Goal: Information Seeking & Learning: Learn about a topic

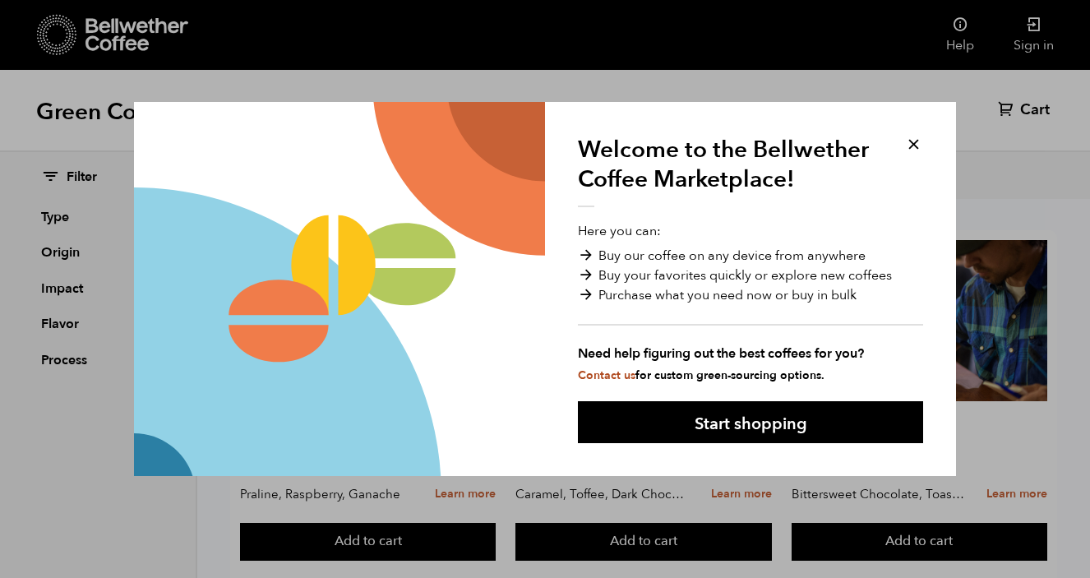
click at [914, 140] on button at bounding box center [913, 144] width 19 height 19
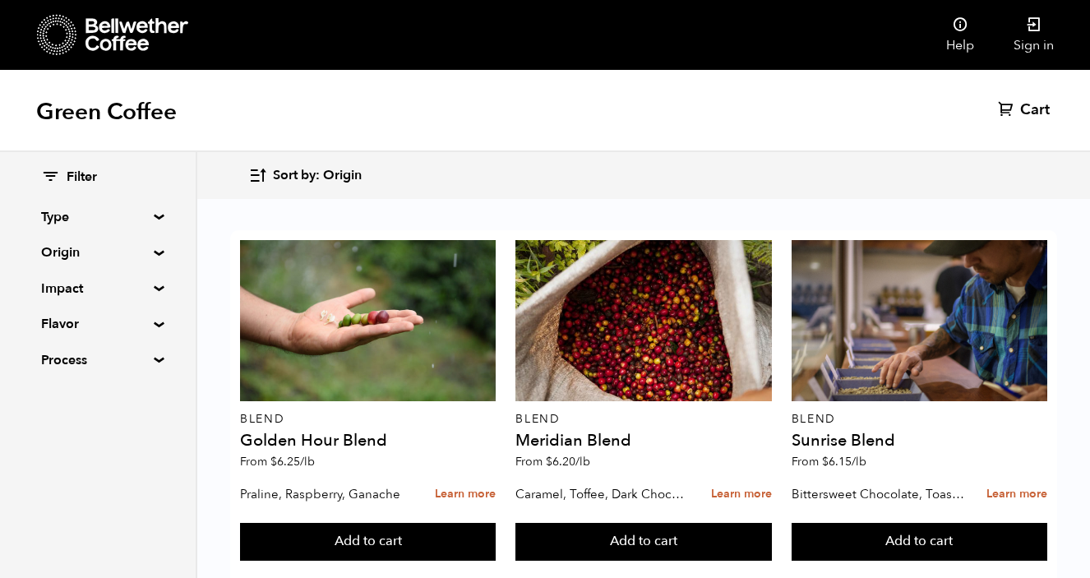
scroll to position [1475, 0]
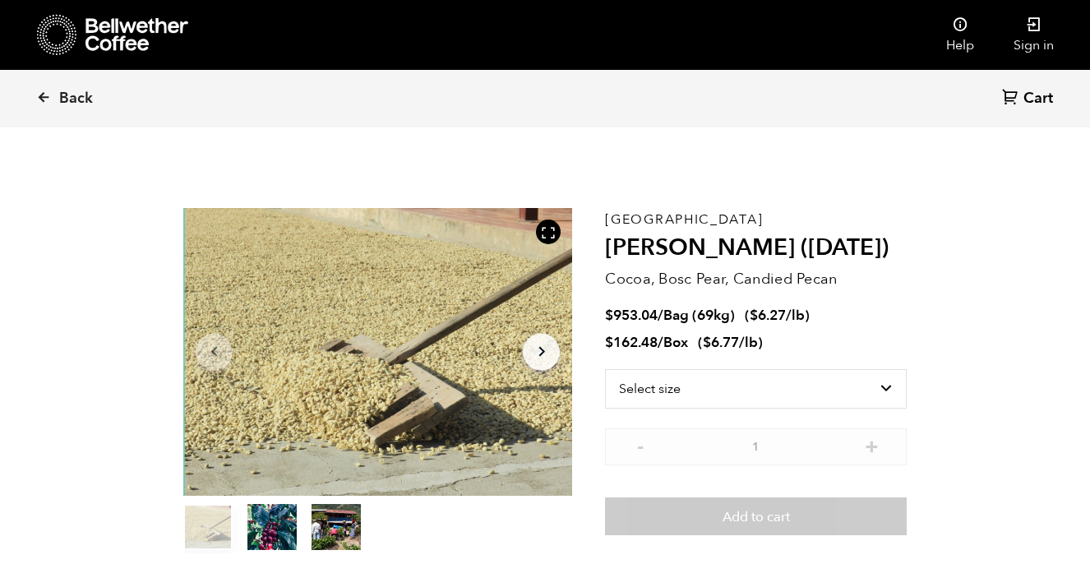
scroll to position [715, 704]
click at [857, 383] on select "Select size Bag (69kg) (152 lbs) Box (24 lbs)" at bounding box center [756, 388] width 302 height 39
select select "bag-2"
click at [605, 369] on select "Select size Bag (69kg) (152 lbs) Box (24 lbs)" at bounding box center [756, 388] width 302 height 39
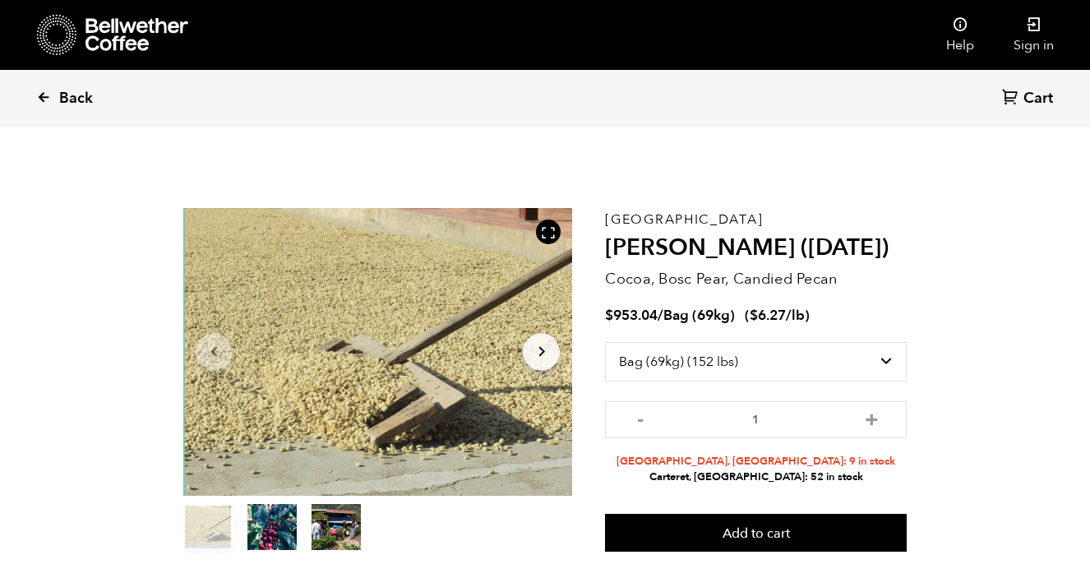
click at [50, 99] on icon at bounding box center [43, 97] width 15 height 15
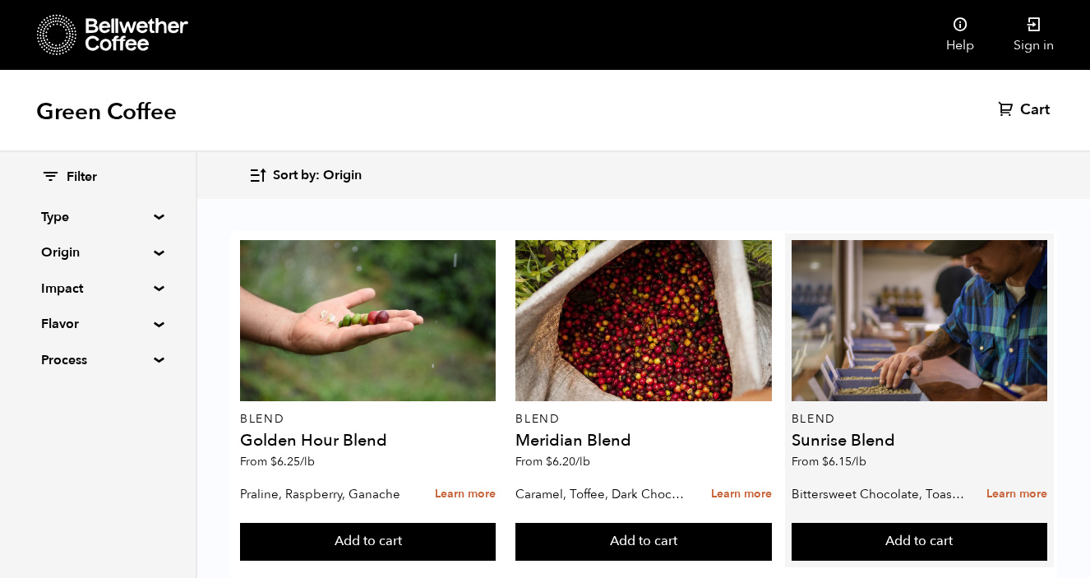
scroll to position [79, 0]
click at [1019, 477] on link "Learn more" at bounding box center [1016, 494] width 61 height 35
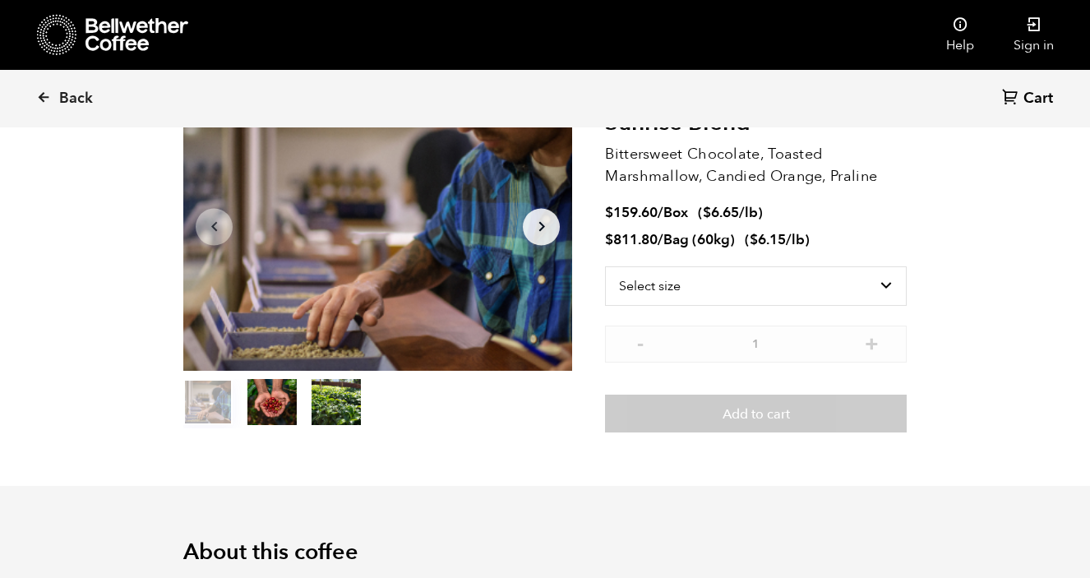
scroll to position [122, 0]
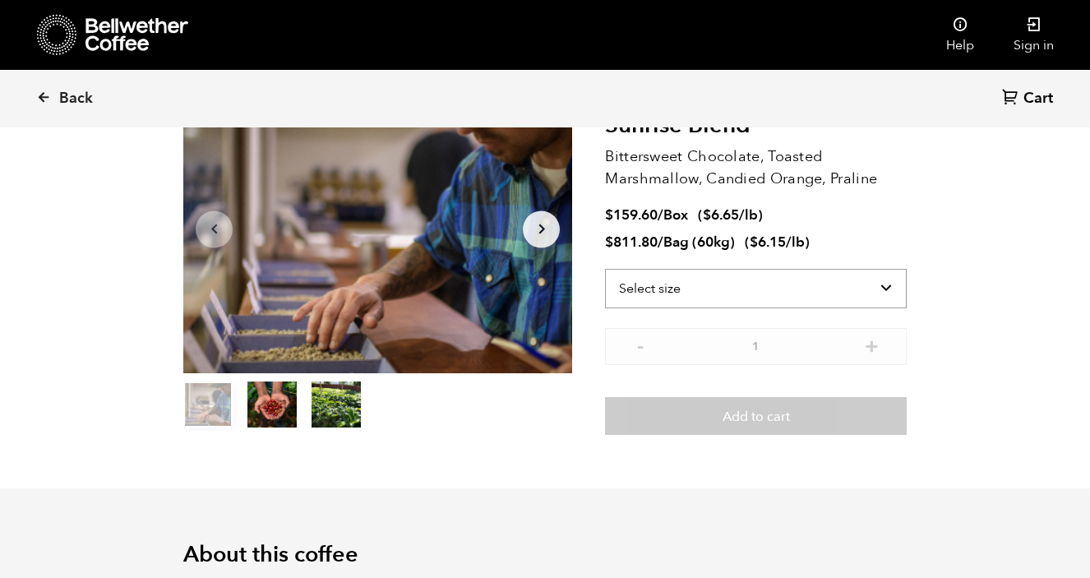
click at [784, 289] on select "Select size Bag (60kg) (132 lbs) Box (24 lbs)" at bounding box center [756, 288] width 302 height 39
select select "bag-3"
click at [605, 269] on select "Select size Bag (60kg) (132 lbs) Box (24 lbs)" at bounding box center [756, 288] width 302 height 39
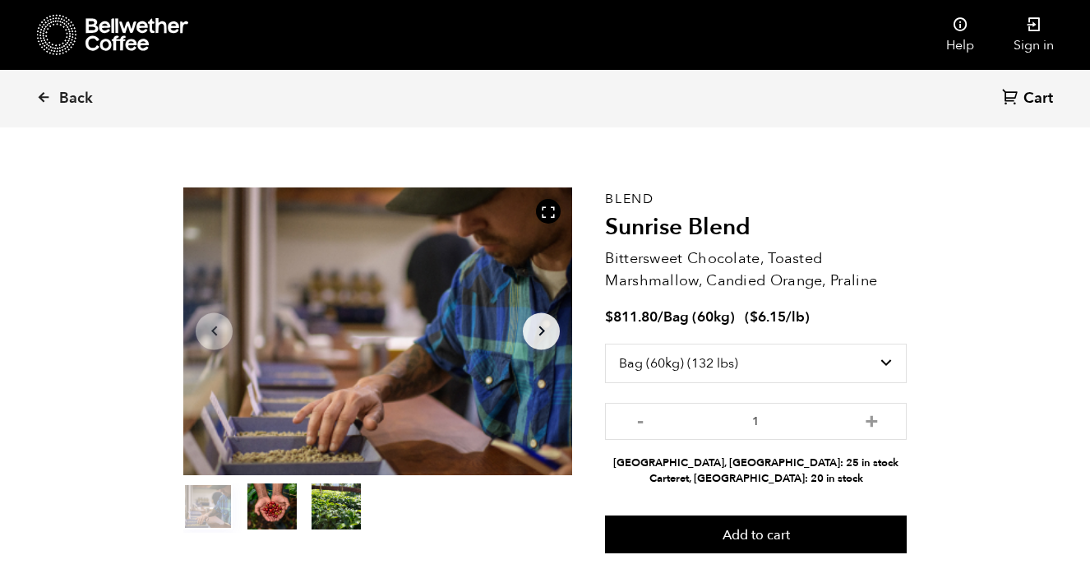
scroll to position [18, 0]
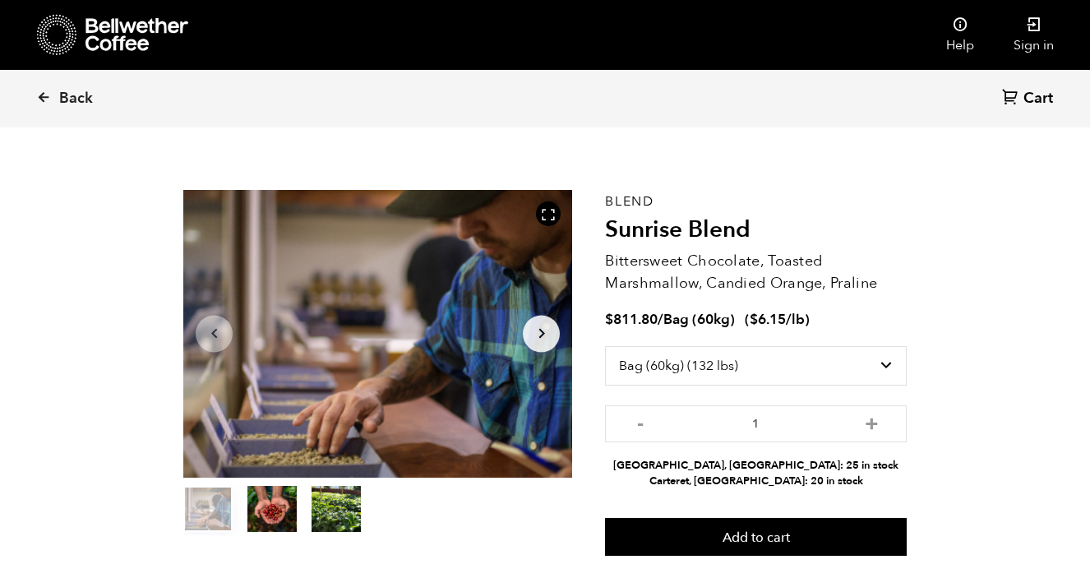
click at [56, 91] on link "Back" at bounding box center [87, 99] width 102 height 56
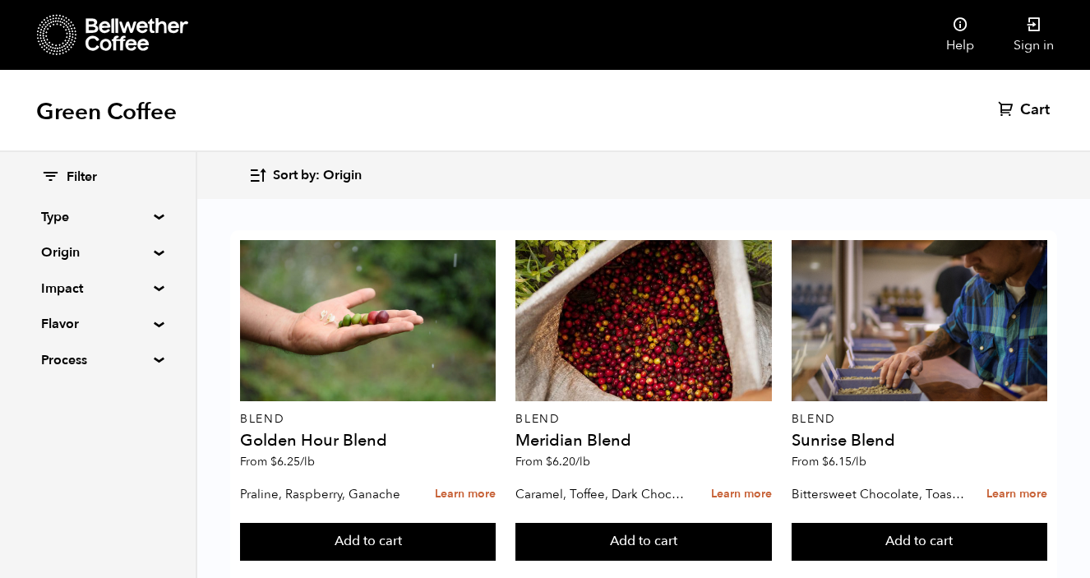
scroll to position [1412, 0]
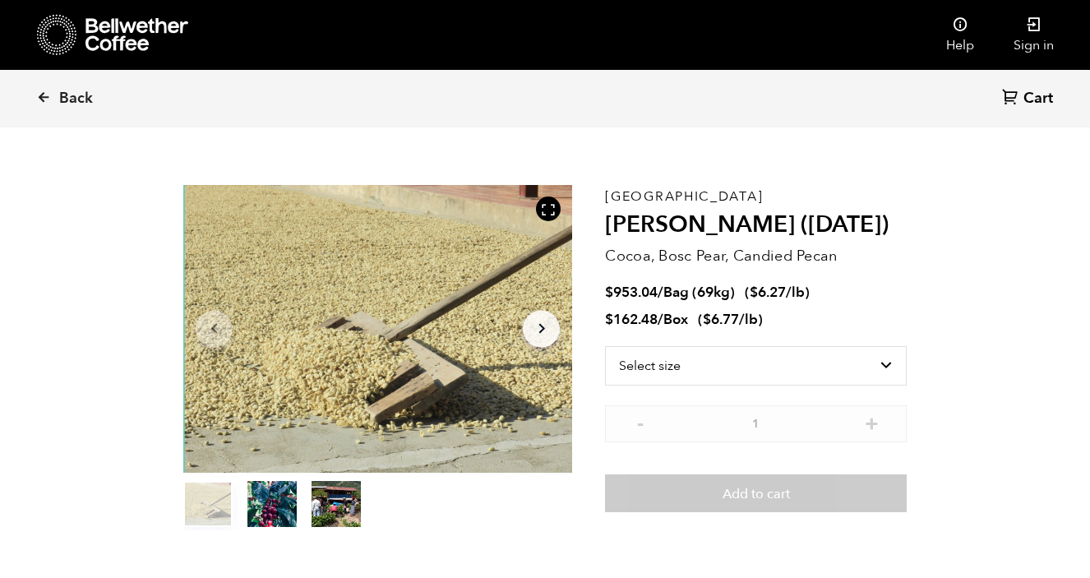
scroll to position [16, 0]
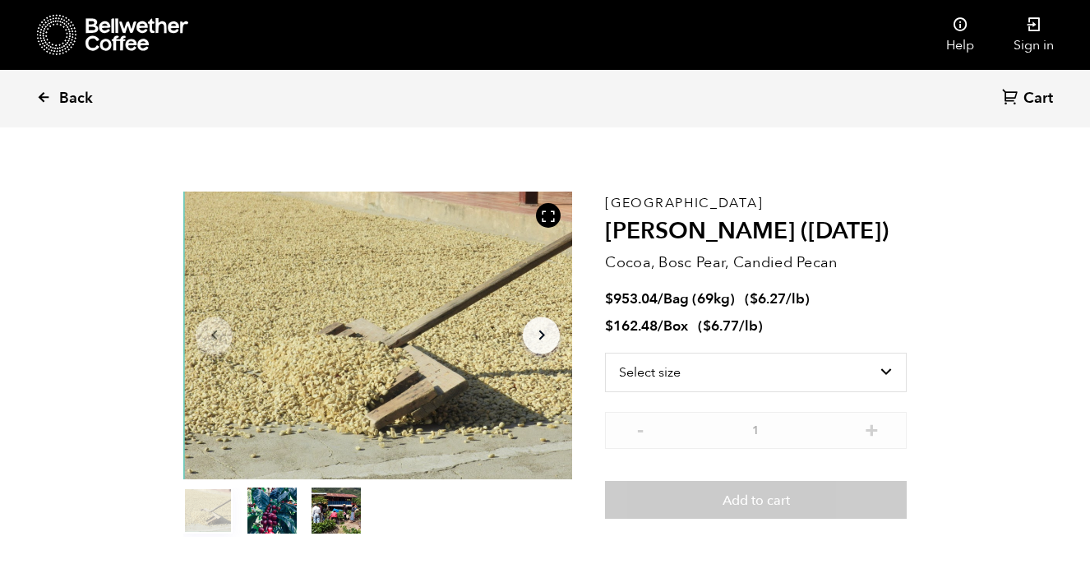
click at [43, 96] on icon at bounding box center [43, 97] width 15 height 15
